Goal: Information Seeking & Learning: Understand process/instructions

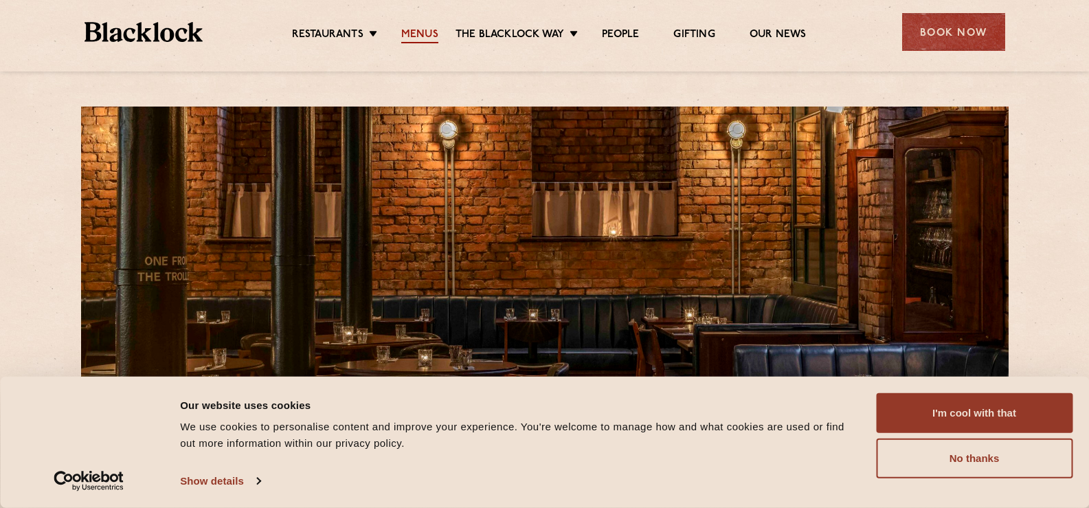
click at [428, 34] on link "Menus" at bounding box center [419, 35] width 37 height 15
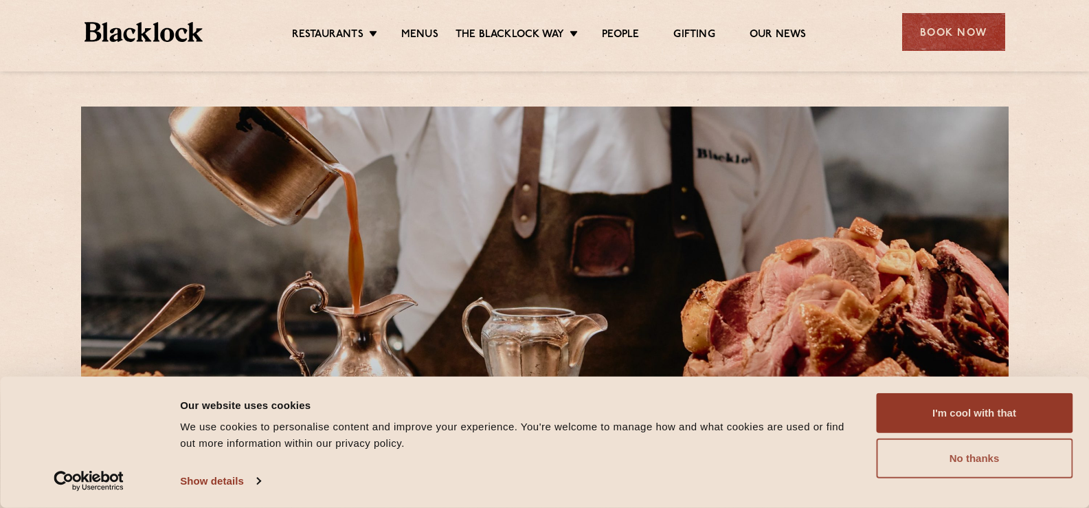
click at [975, 460] on button "No thanks" at bounding box center [974, 458] width 196 height 40
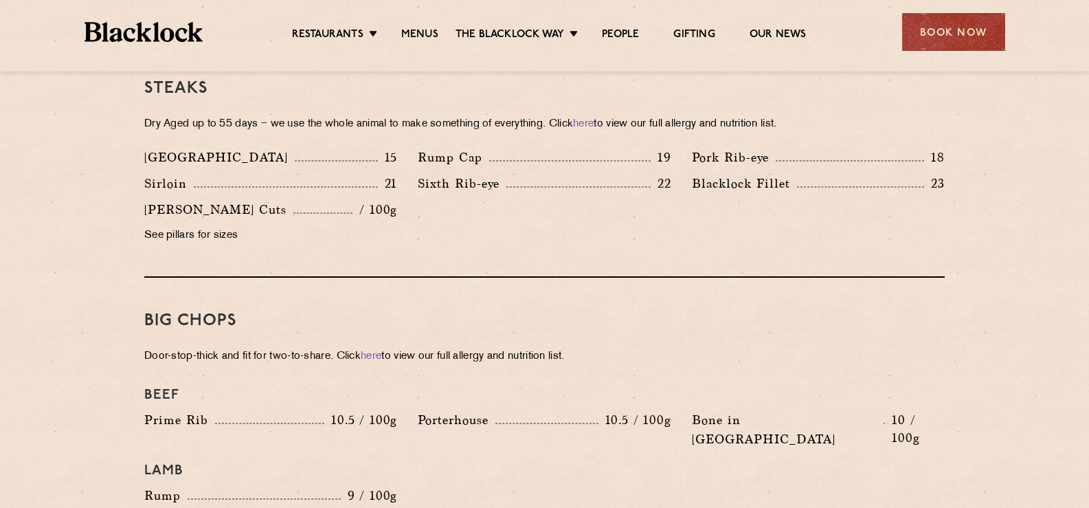
scroll to position [1237, 0]
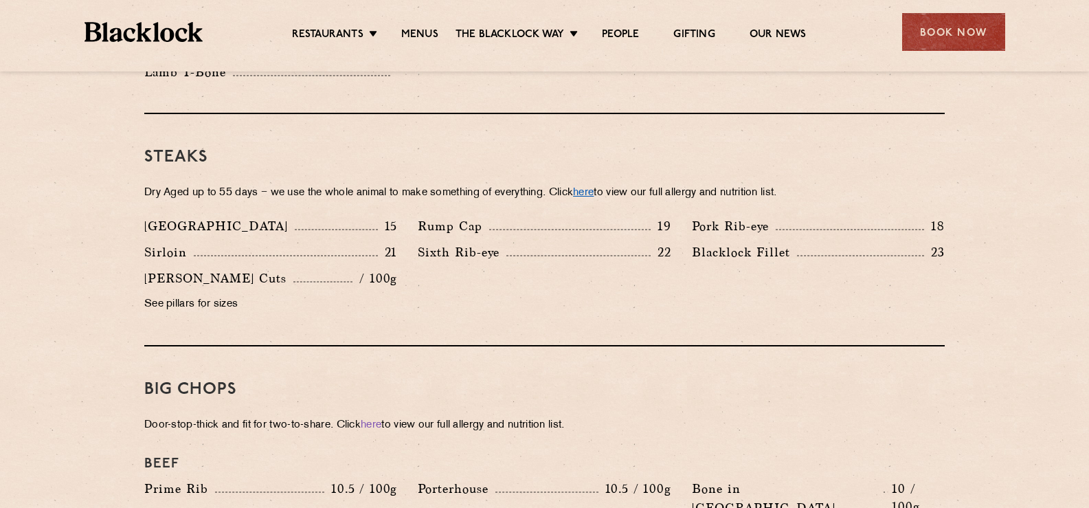
click at [594, 188] on link "here" at bounding box center [583, 193] width 21 height 10
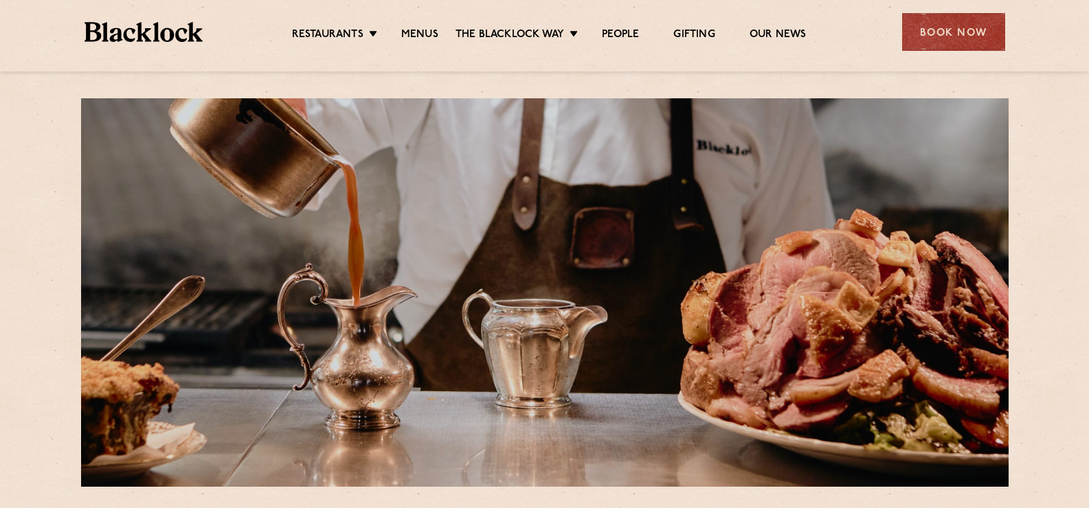
scroll to position [0, 0]
